Goal: Task Accomplishment & Management: Manage account settings

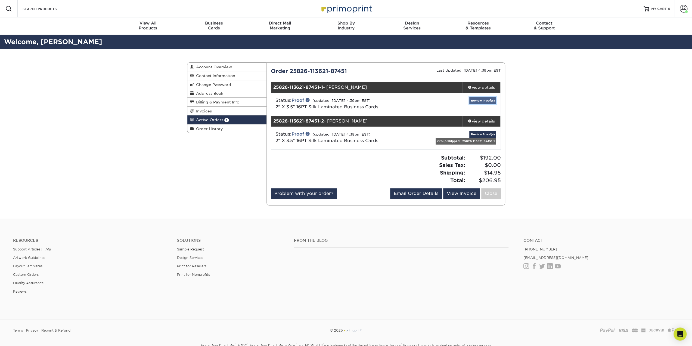
click at [481, 99] on link "Review Proof(s)" at bounding box center [482, 100] width 27 height 7
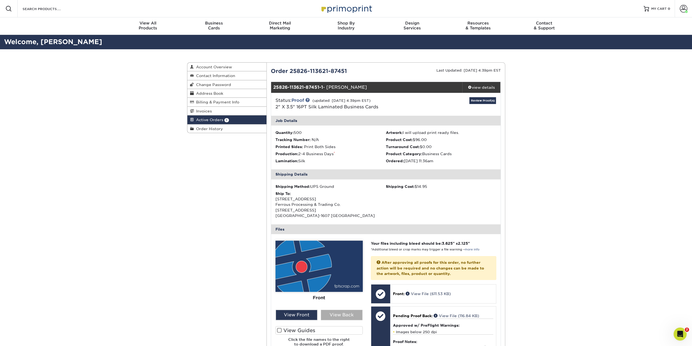
click at [335, 315] on div "View Back" at bounding box center [342, 314] width 42 height 10
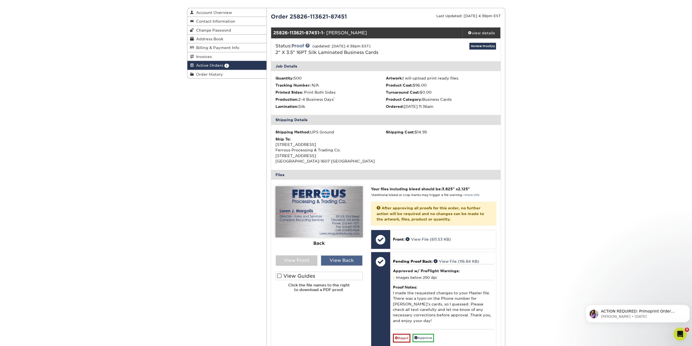
scroll to position [82, 0]
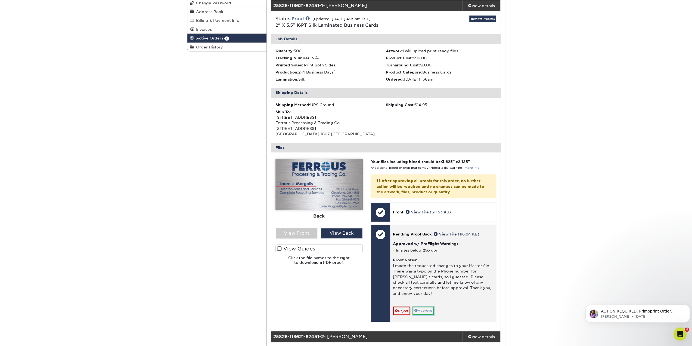
click at [423, 306] on link "Approve" at bounding box center [422, 310] width 21 height 8
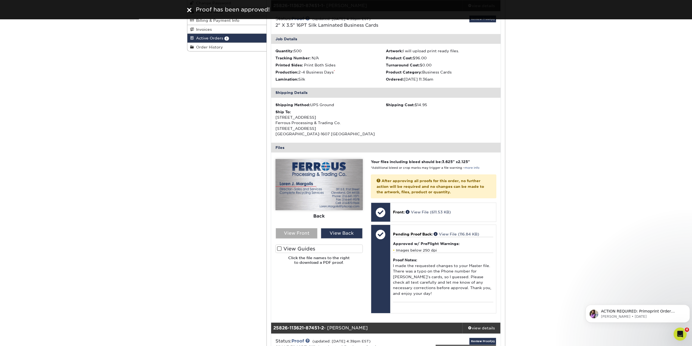
click at [302, 234] on div "View Front" at bounding box center [297, 233] width 42 height 10
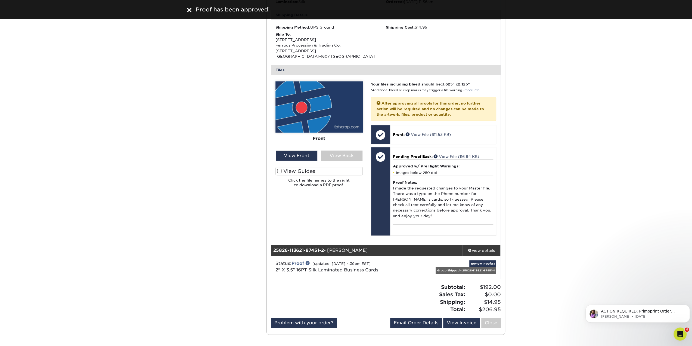
scroll to position [163, 0]
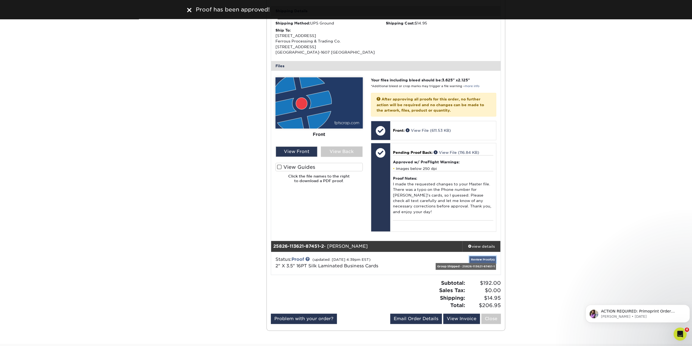
click at [491, 256] on link "Review Proof(s)" at bounding box center [482, 259] width 27 height 7
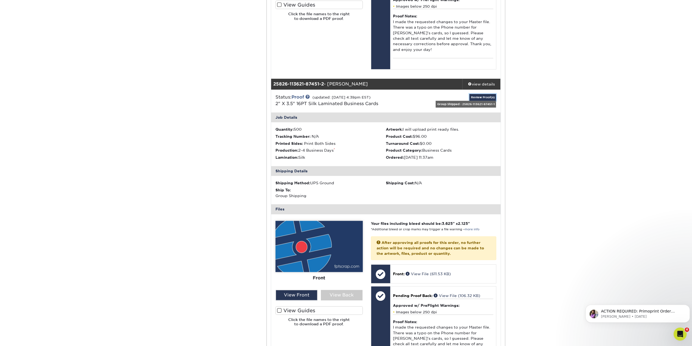
scroll to position [326, 0]
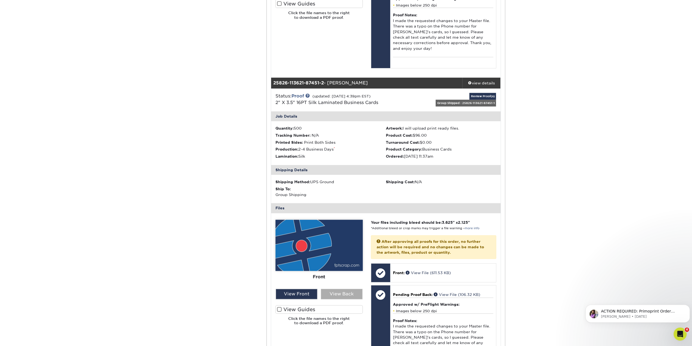
click at [337, 289] on div "View Back" at bounding box center [342, 294] width 42 height 10
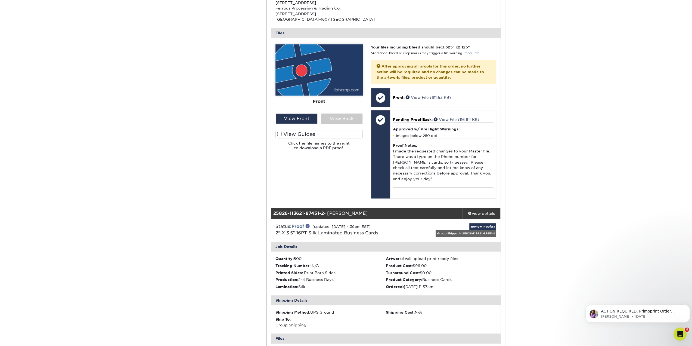
scroll to position [109, 0]
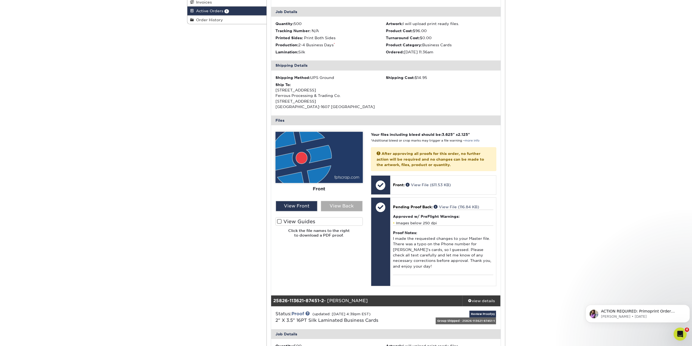
click at [346, 204] on div "View Back" at bounding box center [342, 206] width 42 height 10
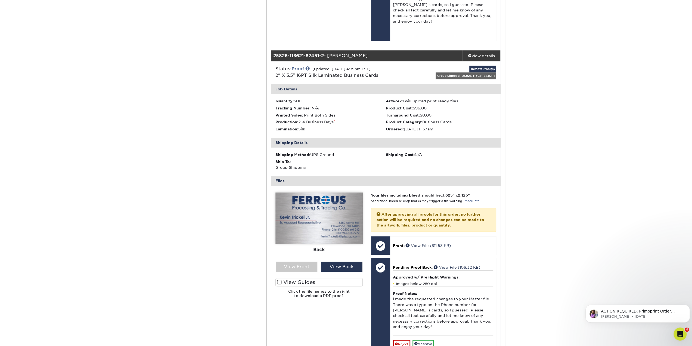
scroll to position [381, 0]
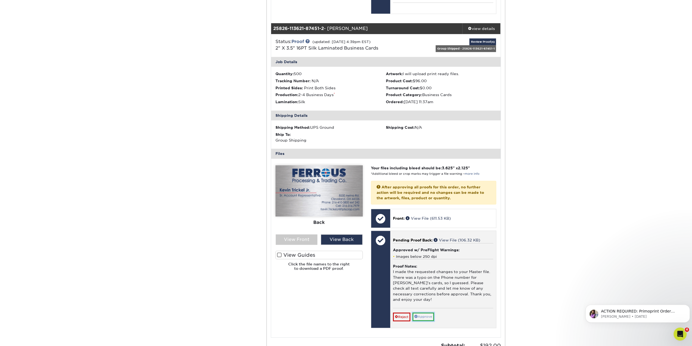
click at [423, 312] on link "Approve" at bounding box center [422, 316] width 21 height 8
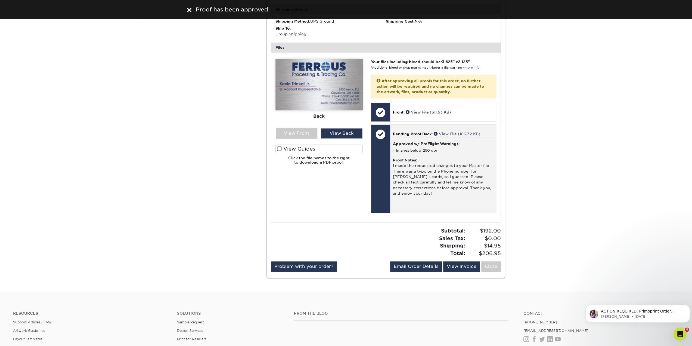
scroll to position [489, 0]
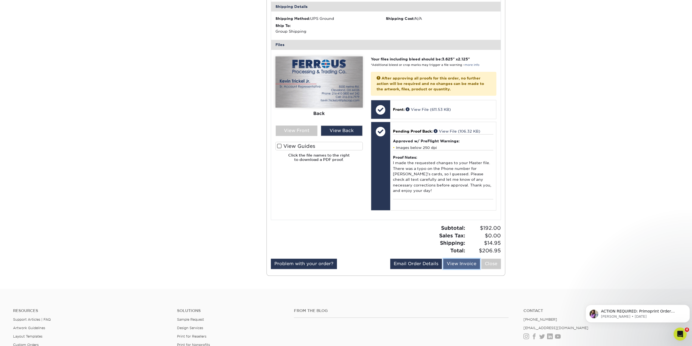
click at [464, 258] on link "View Invoice" at bounding box center [461, 263] width 37 height 10
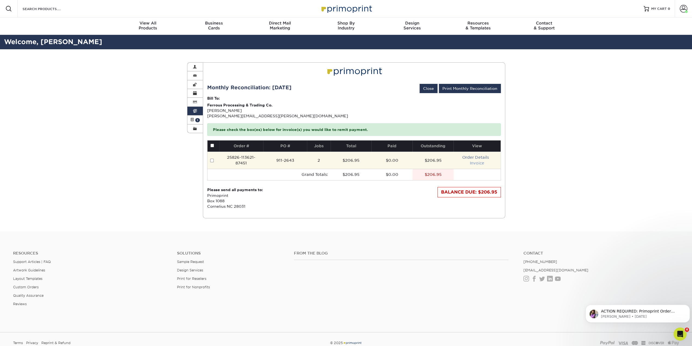
click at [472, 161] on link "Invoice" at bounding box center [477, 163] width 14 height 4
